Goal: Check status: Check status

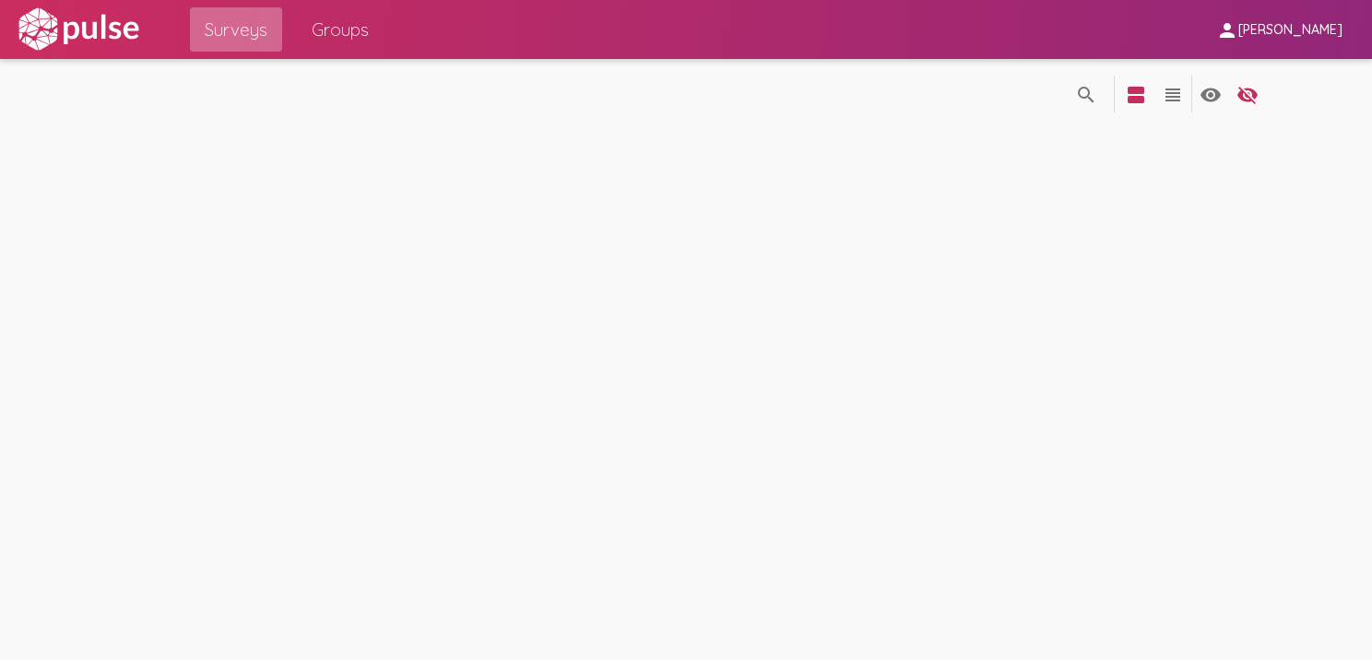
click at [220, 28] on span "Surveys" at bounding box center [236, 29] width 63 height 33
click at [100, 33] on img at bounding box center [78, 29] width 127 height 46
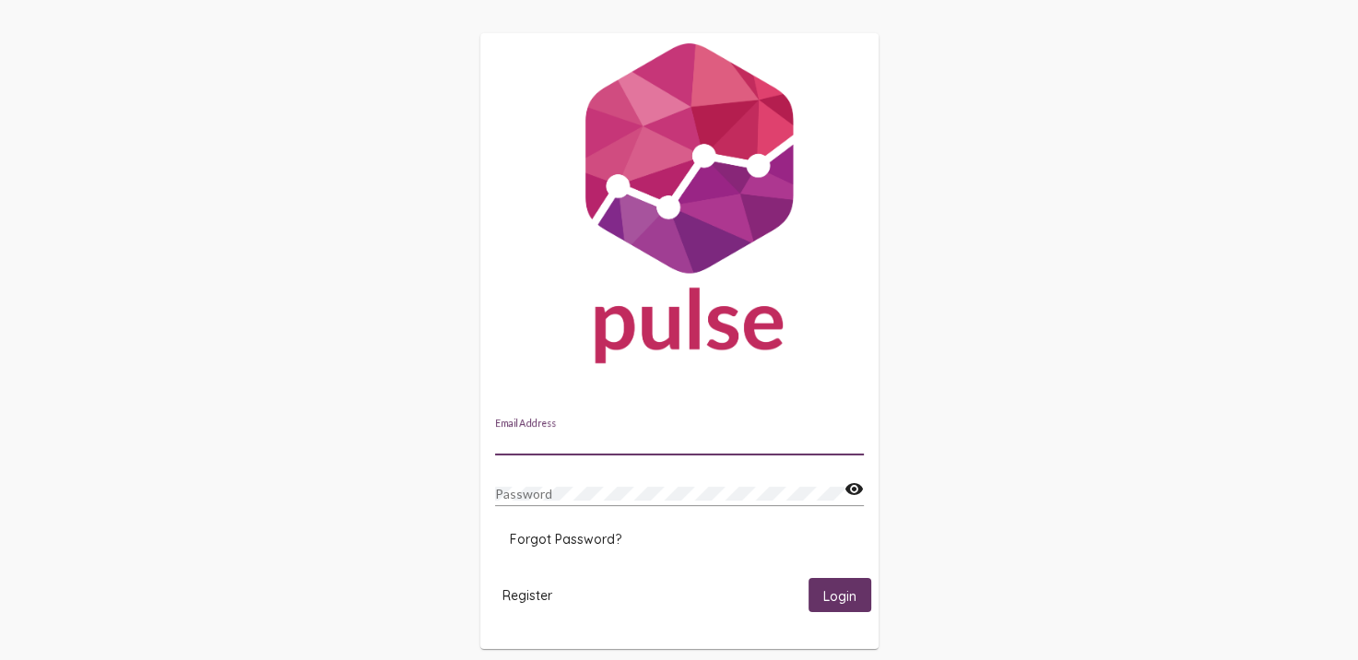
click at [673, 444] on input "Email Address" at bounding box center [679, 441] width 369 height 15
type input "amanda.rocha-white@peelregion.ca"
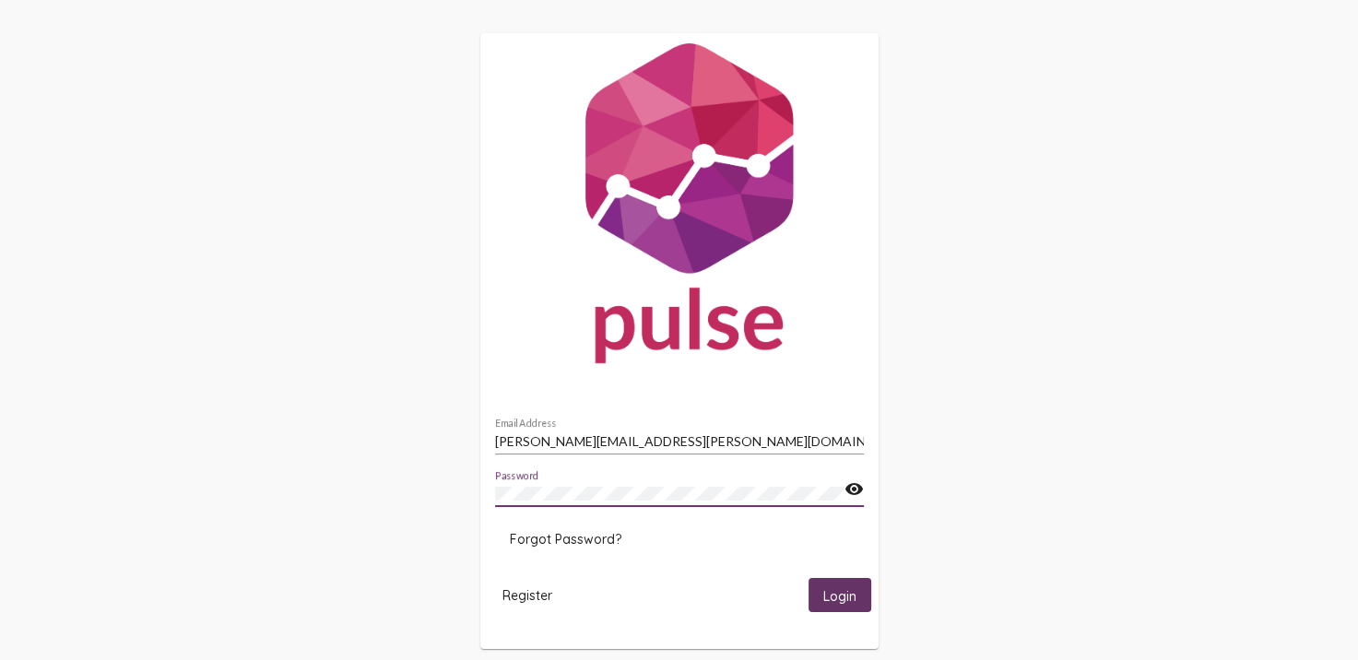
click at [809, 578] on button "Login" at bounding box center [840, 595] width 63 height 34
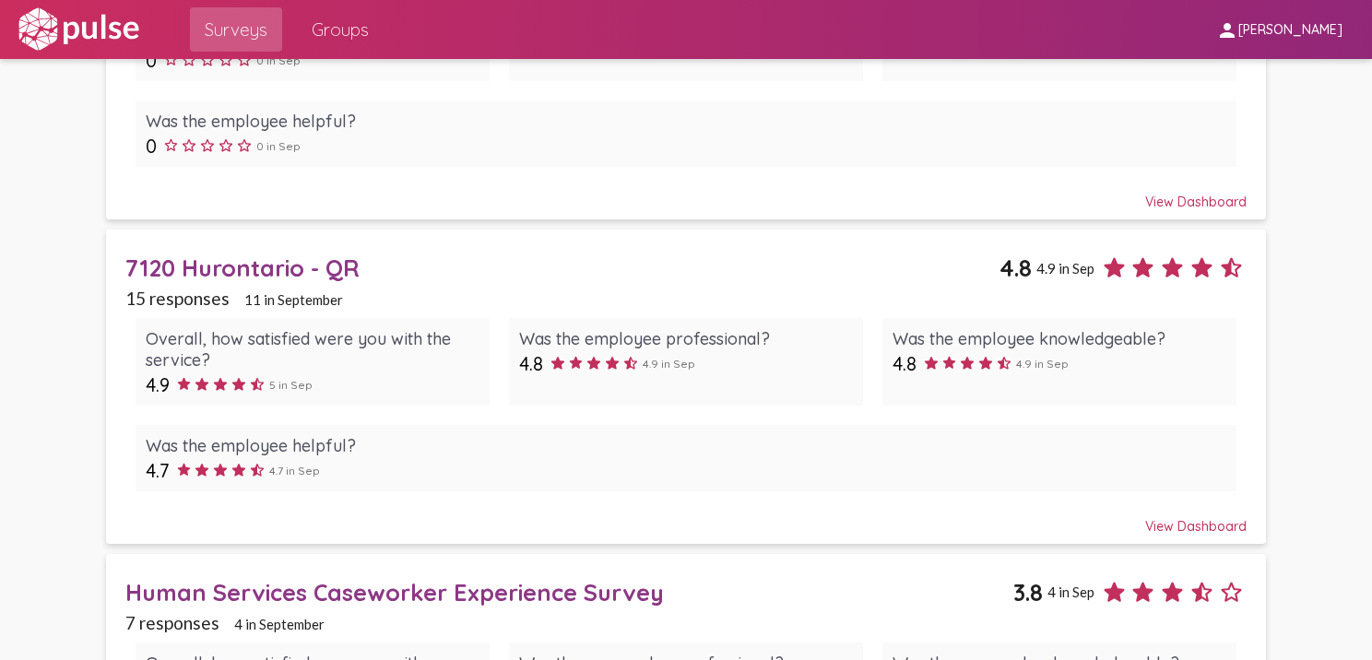
scroll to position [929, 0]
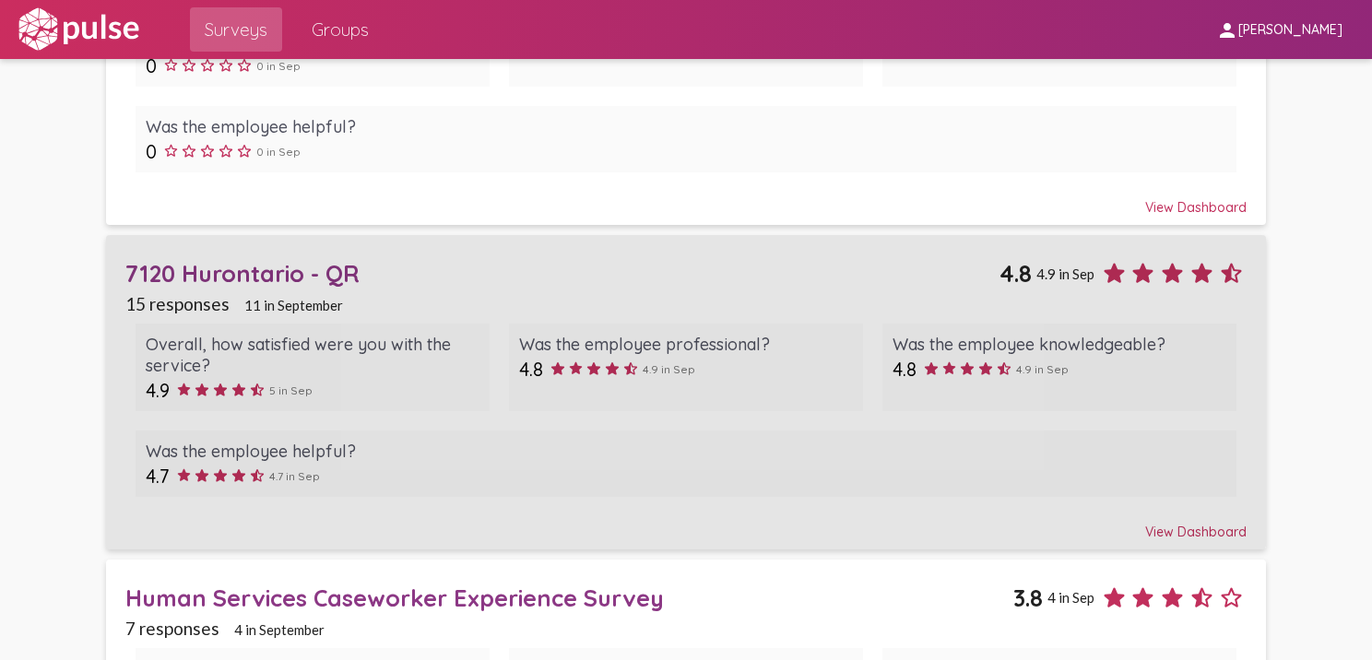
click at [194, 264] on div "7120 Hurontario - QR" at bounding box center [562, 273] width 874 height 29
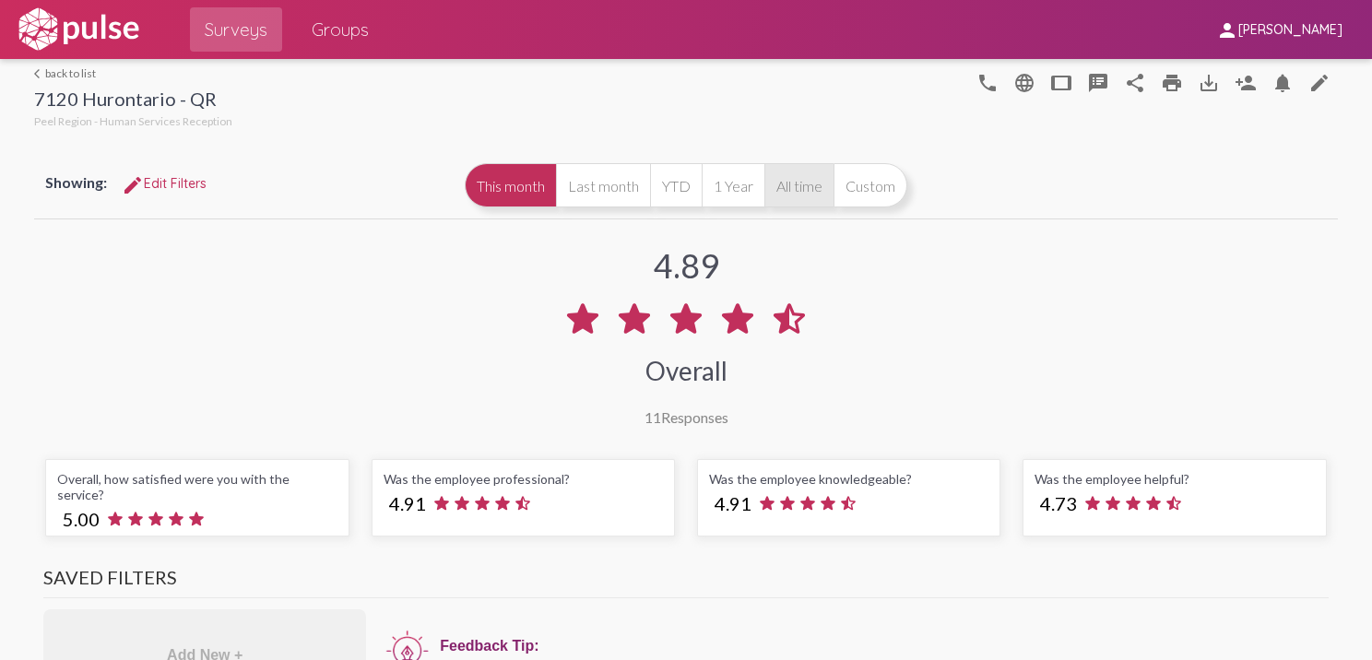
click at [794, 197] on button "All time" at bounding box center [798, 185] width 69 height 44
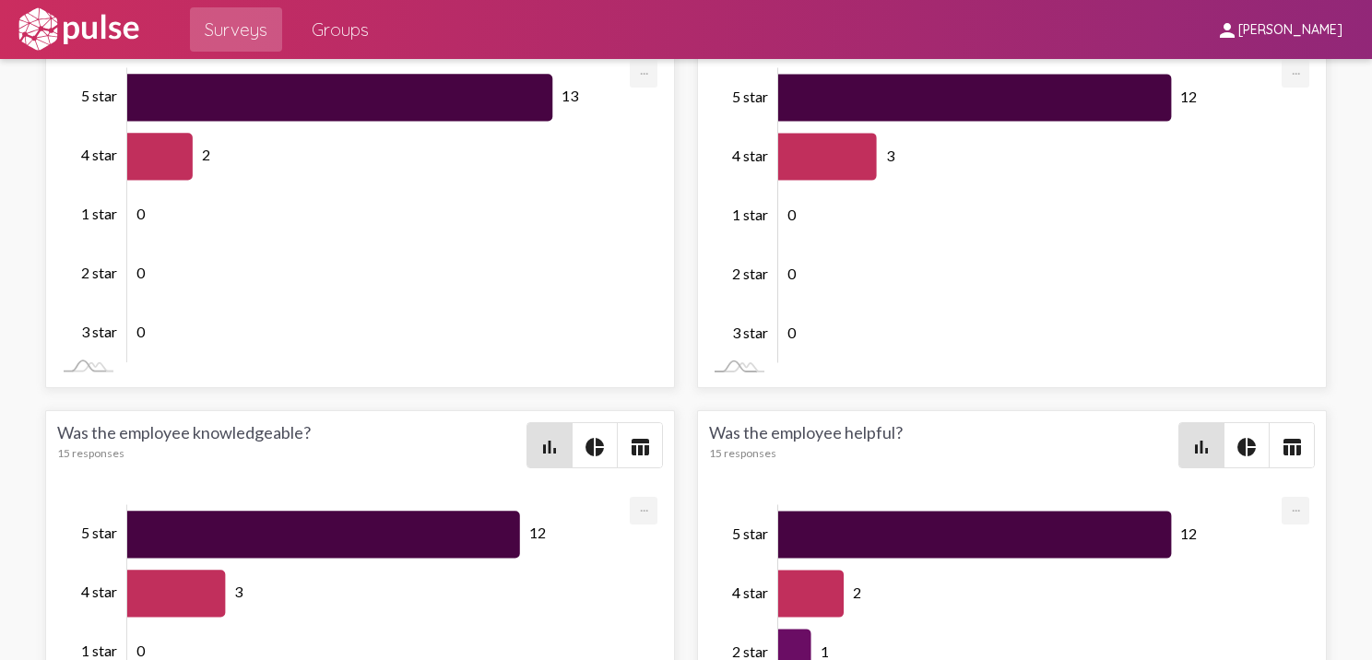
scroll to position [3046, 0]
